Goal: Task Accomplishment & Management: Complete application form

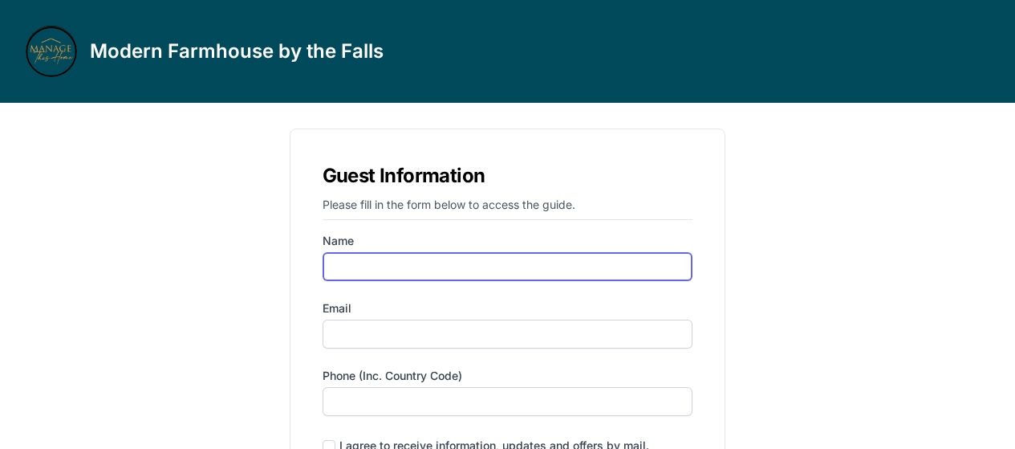
click at [419, 278] on input "Name" at bounding box center [508, 266] width 371 height 29
type input "alona"
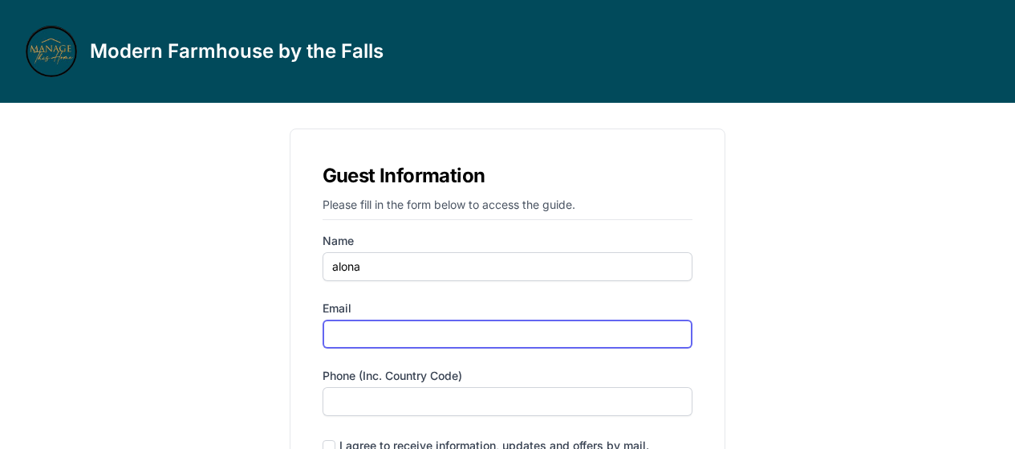
click at [383, 335] on input "Email" at bounding box center [508, 333] width 371 height 29
type input "[EMAIL_ADDRESS][DOMAIN_NAME]"
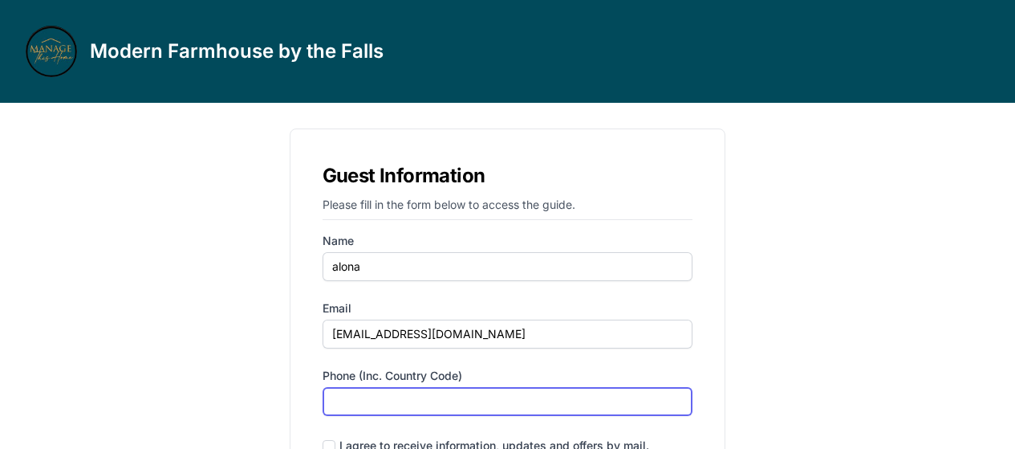
click at [379, 401] on input "Phone (inc. country code)" at bounding box center [508, 401] width 371 height 29
type input "‪[PHONE_NUMBER]‬"
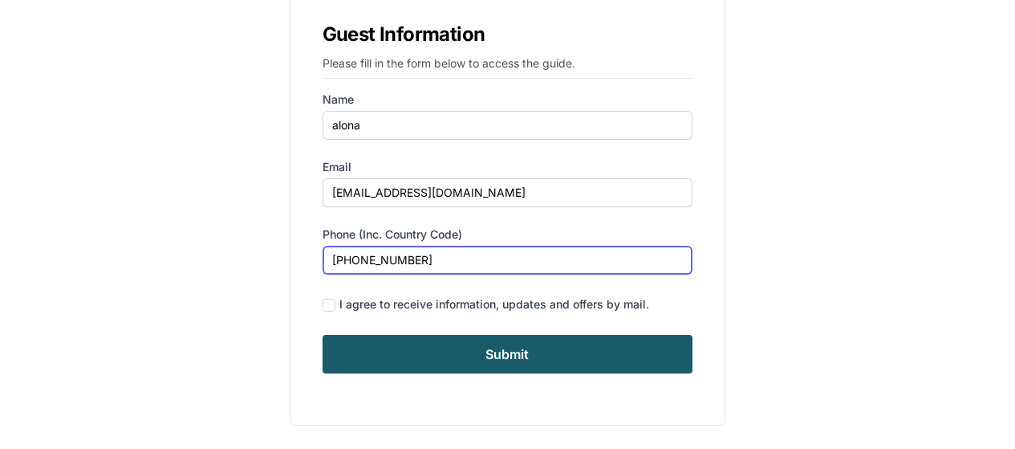
scroll to position [144, 0]
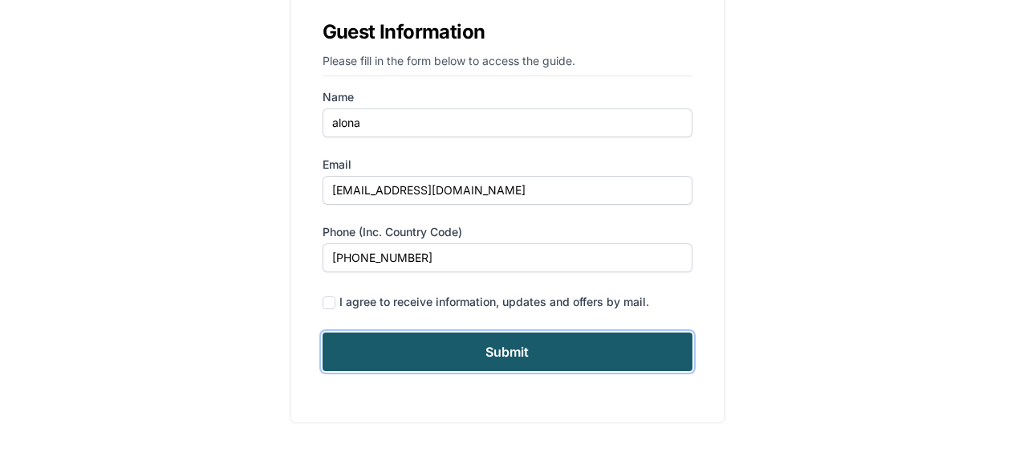
click at [543, 362] on input "Submit" at bounding box center [508, 351] width 371 height 39
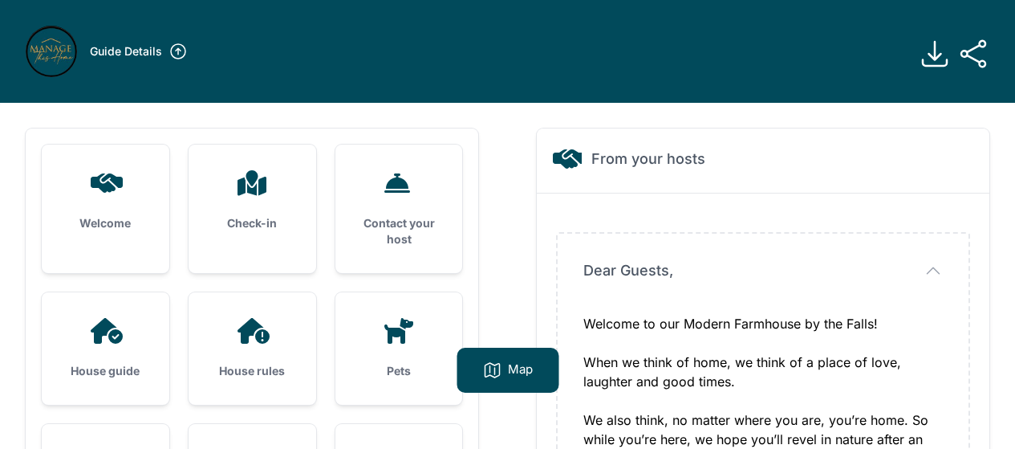
click at [261, 339] on icon at bounding box center [254, 331] width 32 height 26
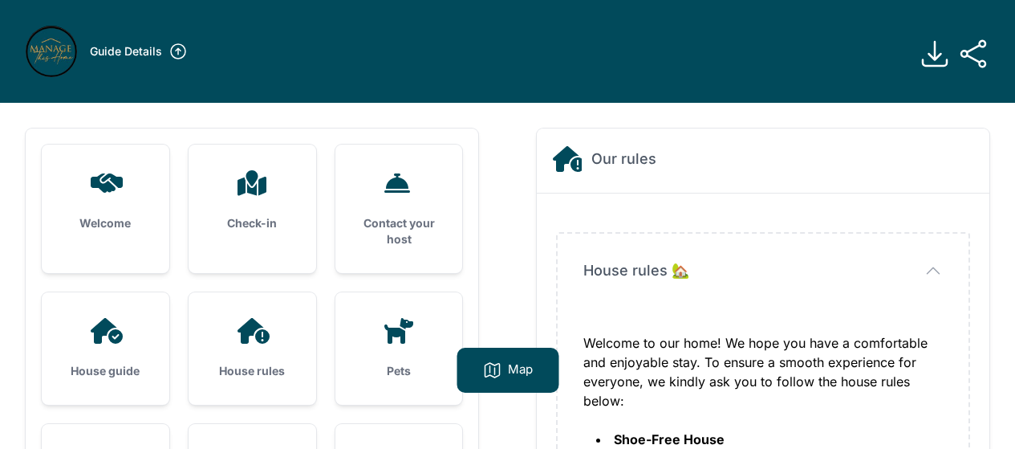
click at [102, 348] on div "House guide" at bounding box center [106, 348] width 128 height 112
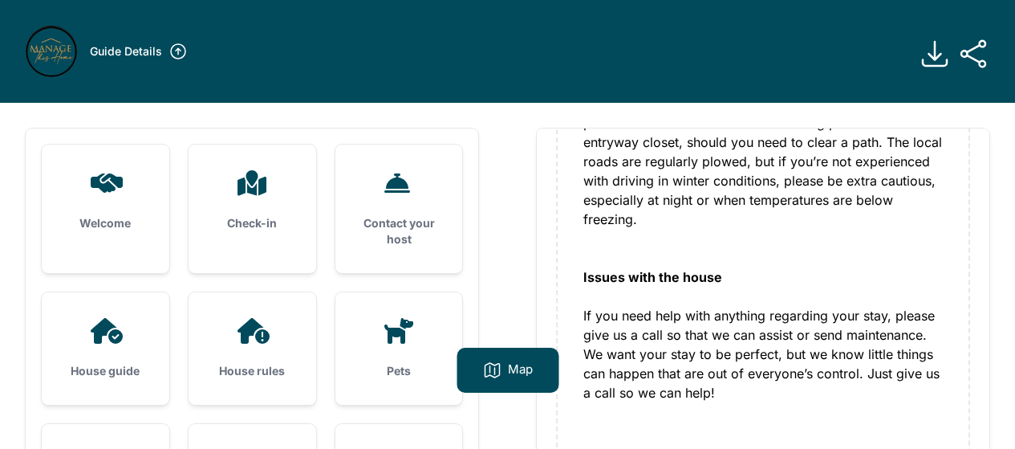
scroll to position [80, 0]
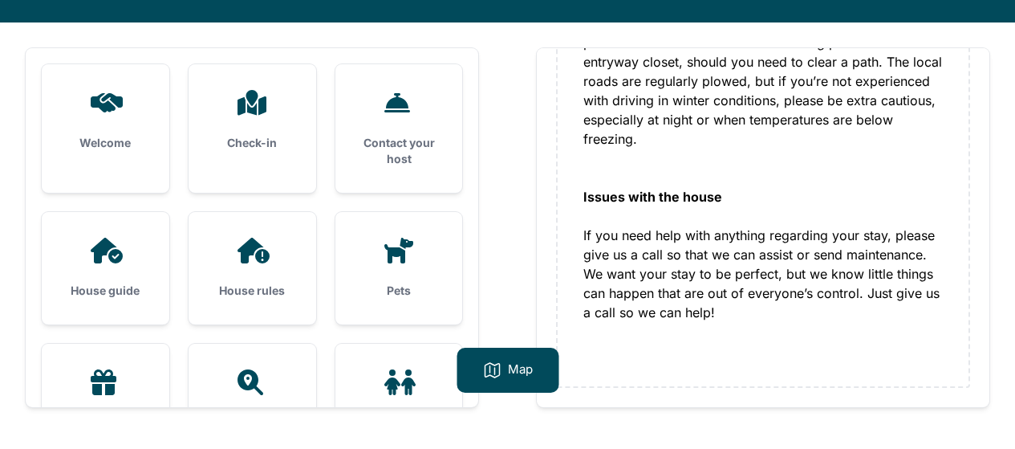
click at [262, 278] on div "House rules" at bounding box center [253, 268] width 128 height 112
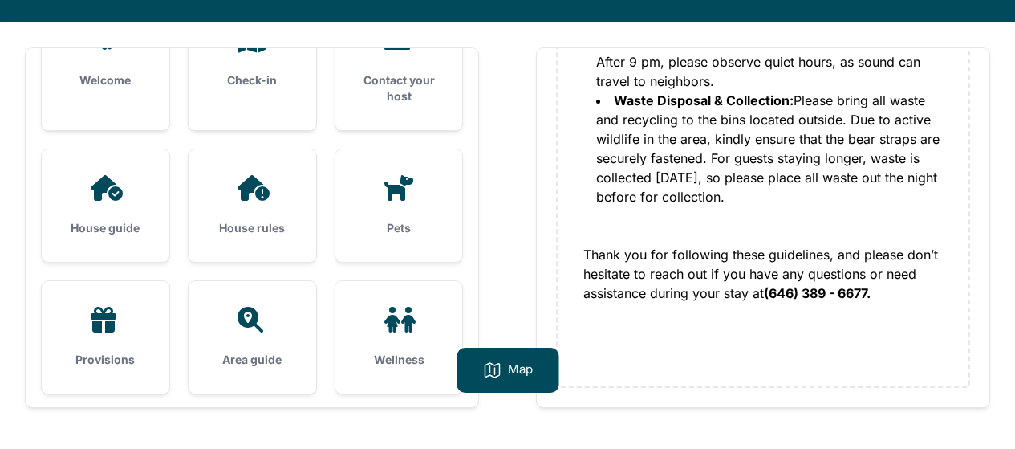
scroll to position [161, 0]
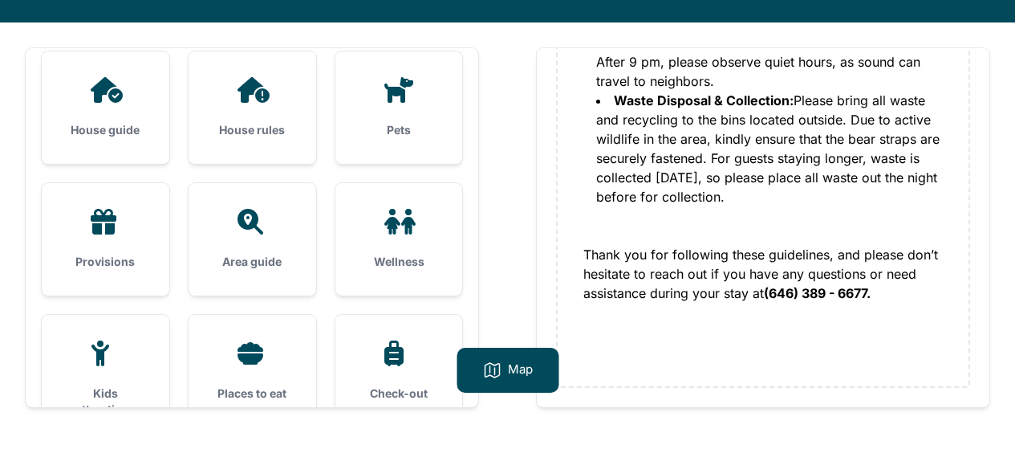
click at [110, 111] on div "House guide" at bounding box center [106, 107] width 128 height 112
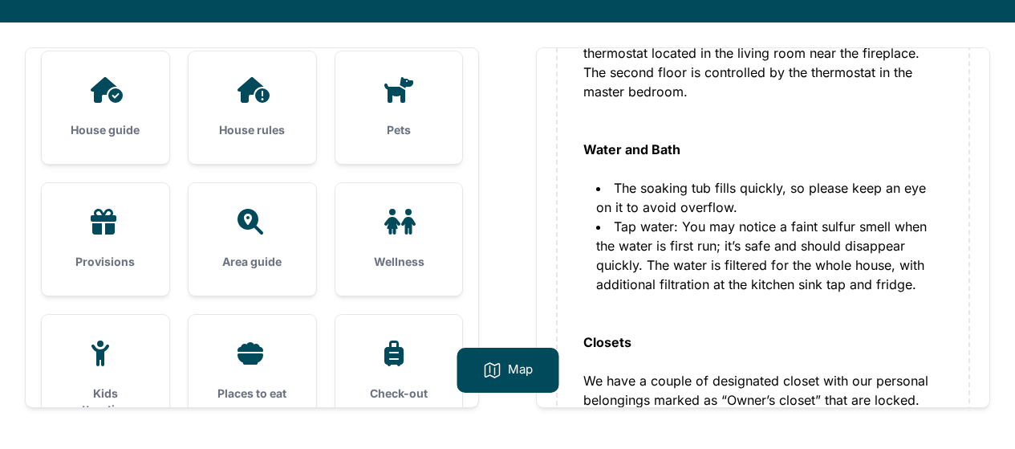
scroll to position [1043, 0]
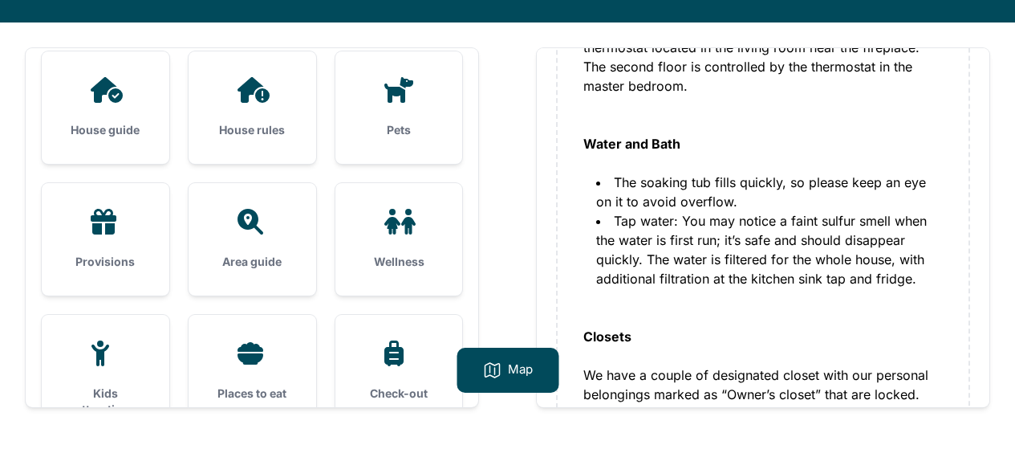
click at [70, 239] on div "Provisions" at bounding box center [106, 239] width 128 height 112
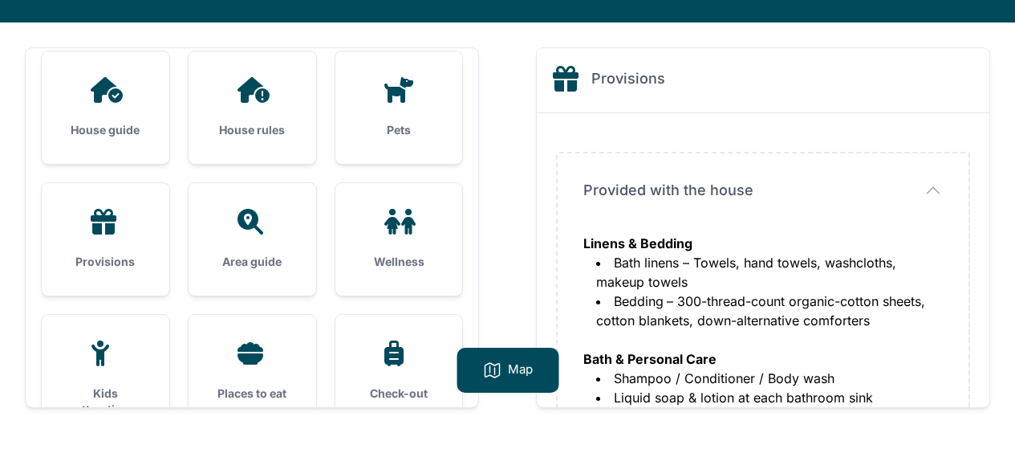
click at [108, 241] on div "Provisions" at bounding box center [106, 239] width 128 height 112
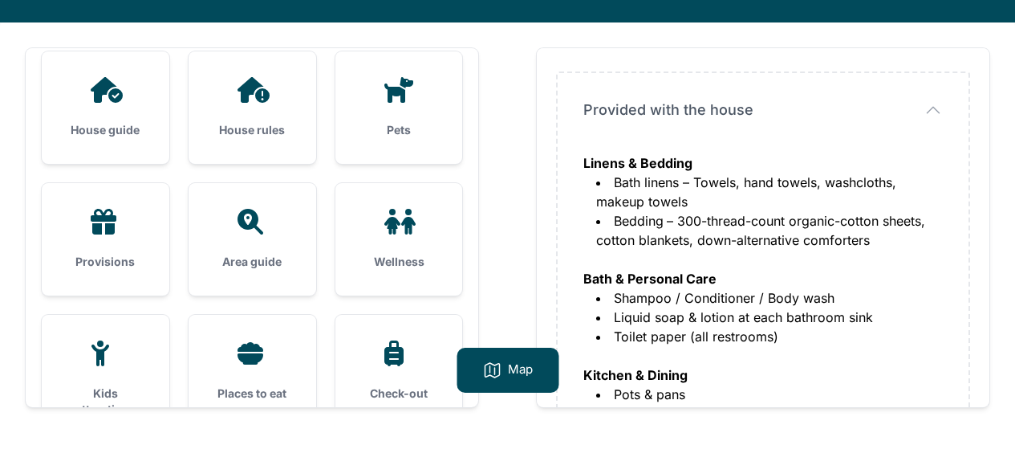
click at [815, 303] on li "Shampoo / Conditioner / Body wash" at bounding box center [769, 297] width 347 height 19
click at [258, 127] on h3 "House rules" at bounding box center [252, 130] width 76 height 16
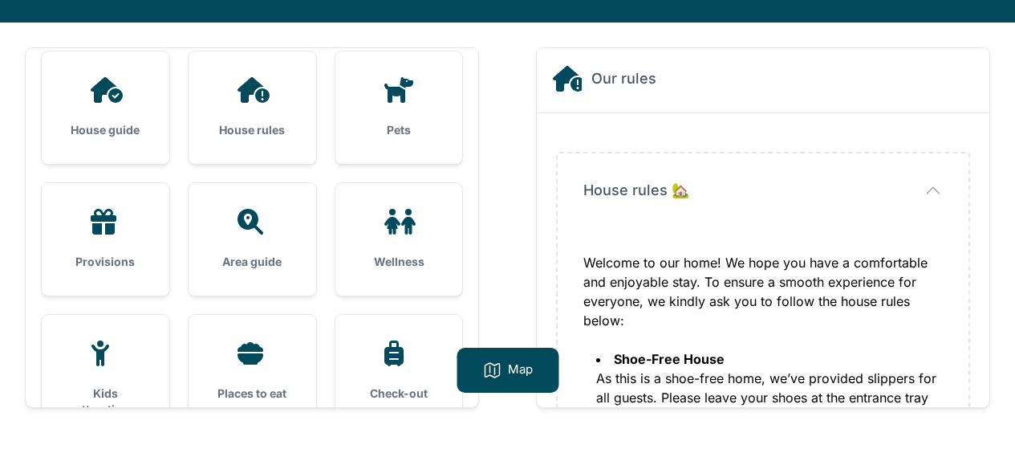
click at [251, 116] on div "House rules" at bounding box center [253, 107] width 128 height 112
click at [161, 110] on div "House guide" at bounding box center [106, 107] width 128 height 112
click at [140, 112] on div "House guide" at bounding box center [106, 107] width 128 height 112
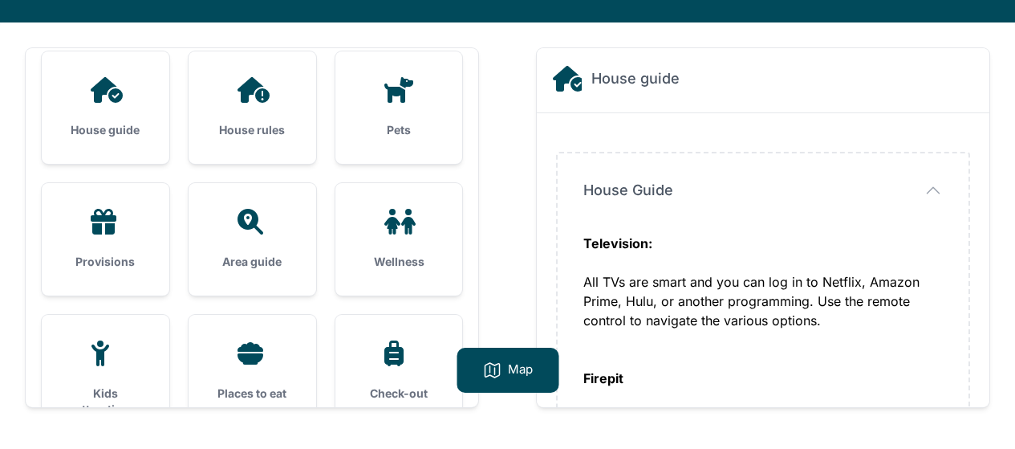
drag, startPoint x: 742, startPoint y: 269, endPoint x: 746, endPoint y: 282, distance: 13.2
click at [743, 269] on div "Television: All TVs are smart and you can log in to Netflix, Amazon Prime, Hulu…" at bounding box center [763, 369] width 360 height 270
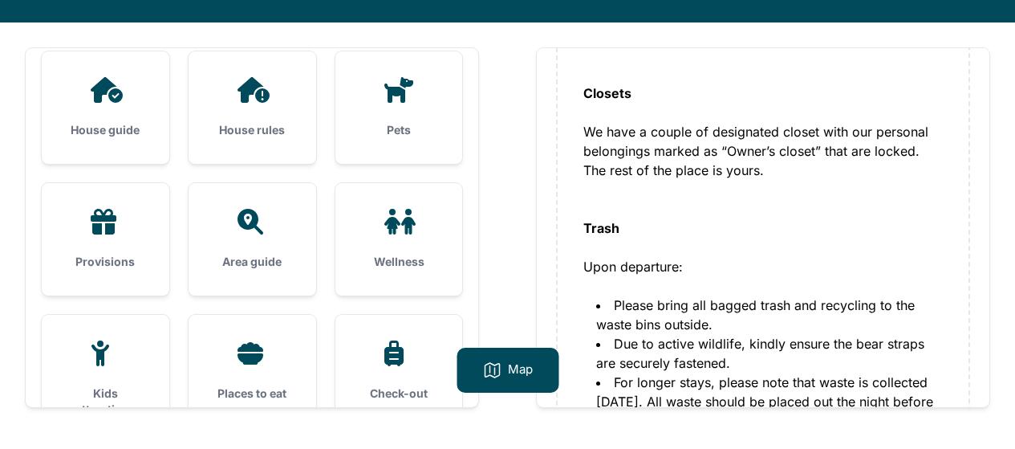
scroll to position [1364, 0]
